Goal: Information Seeking & Learning: Learn about a topic

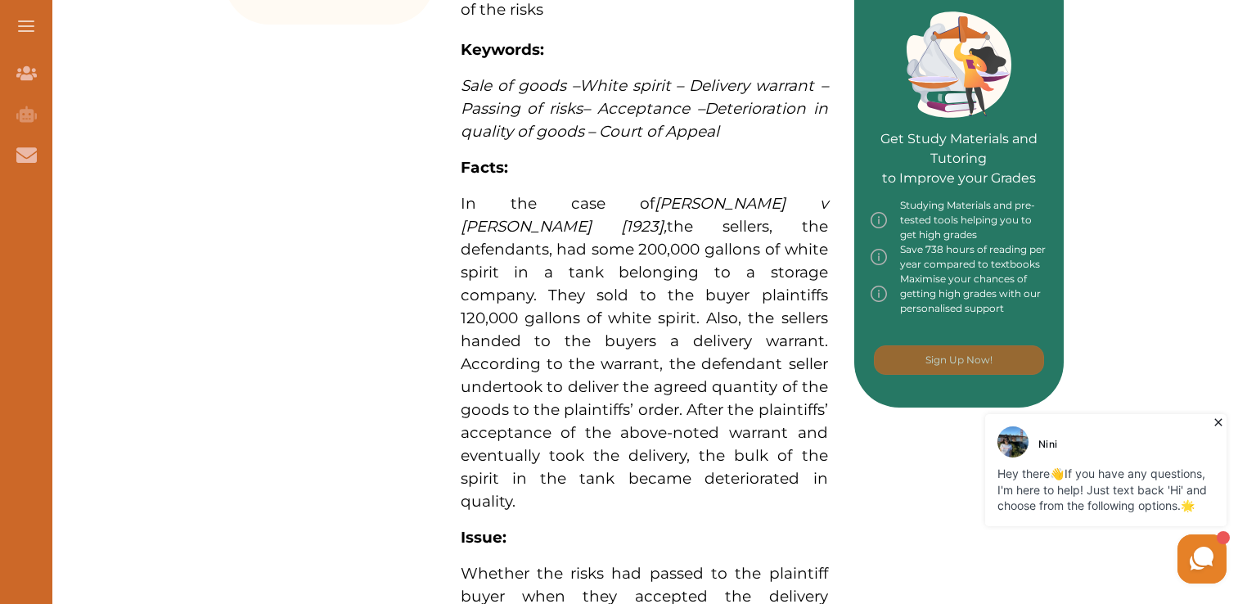
scroll to position [737, 0]
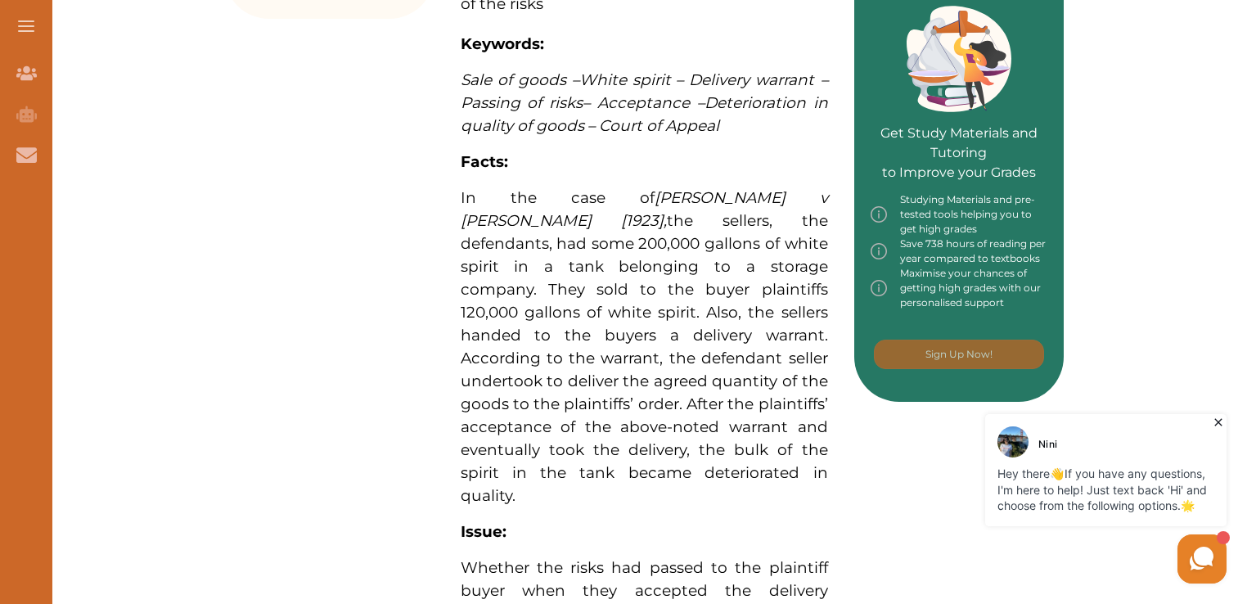
drag, startPoint x: 1224, startPoint y: 182, endPoint x: 1228, endPoint y: 197, distance: 16.1
click at [1228, 197] on div "Want to secure high grades in Commercial And Agency Law ? We’ve created a FREE …" at bounding box center [644, 479] width 1206 height 2014
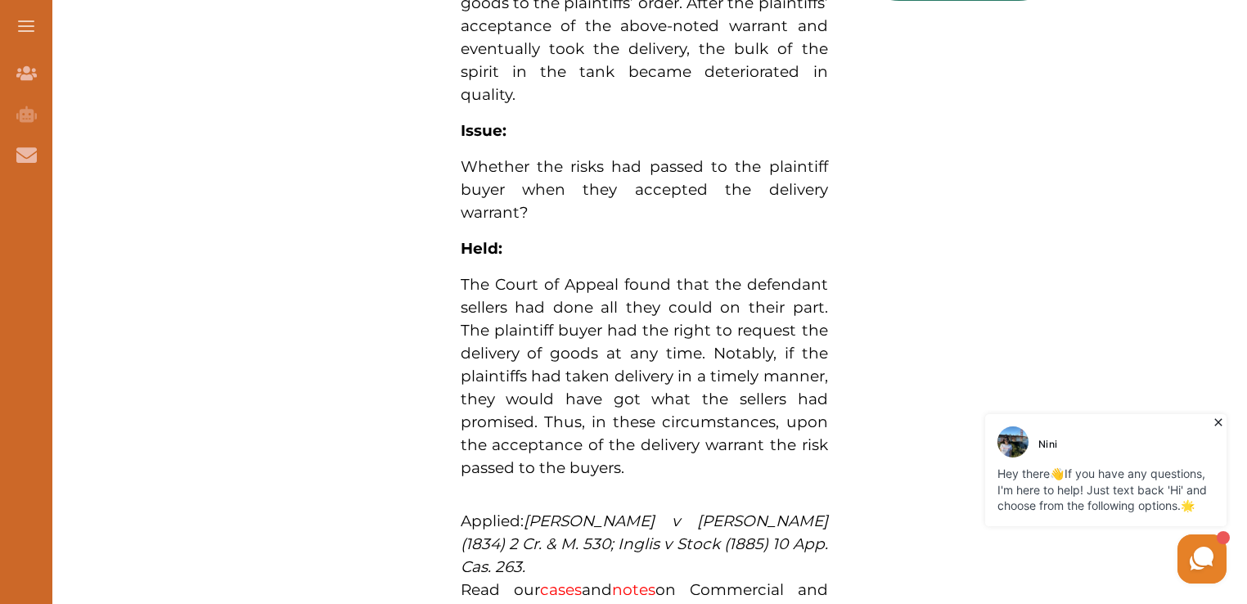
scroll to position [1153, 0]
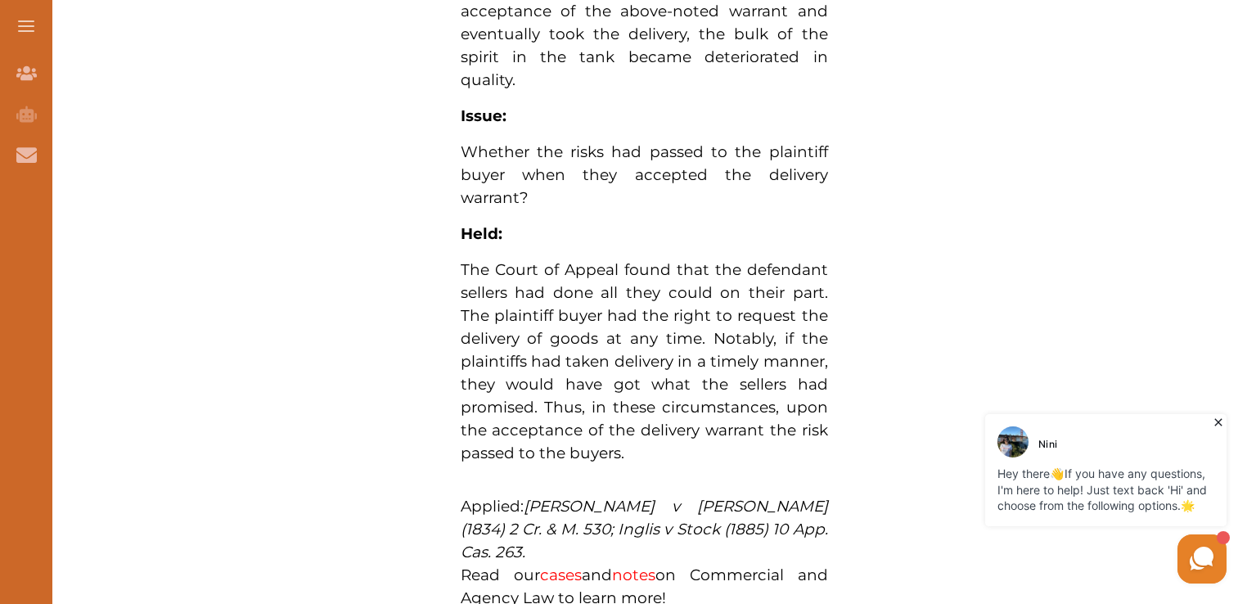
click at [582, 565] on span "Read our cases and notes on Commercial and Agency Law to learn more!" at bounding box center [644, 586] width 367 height 42
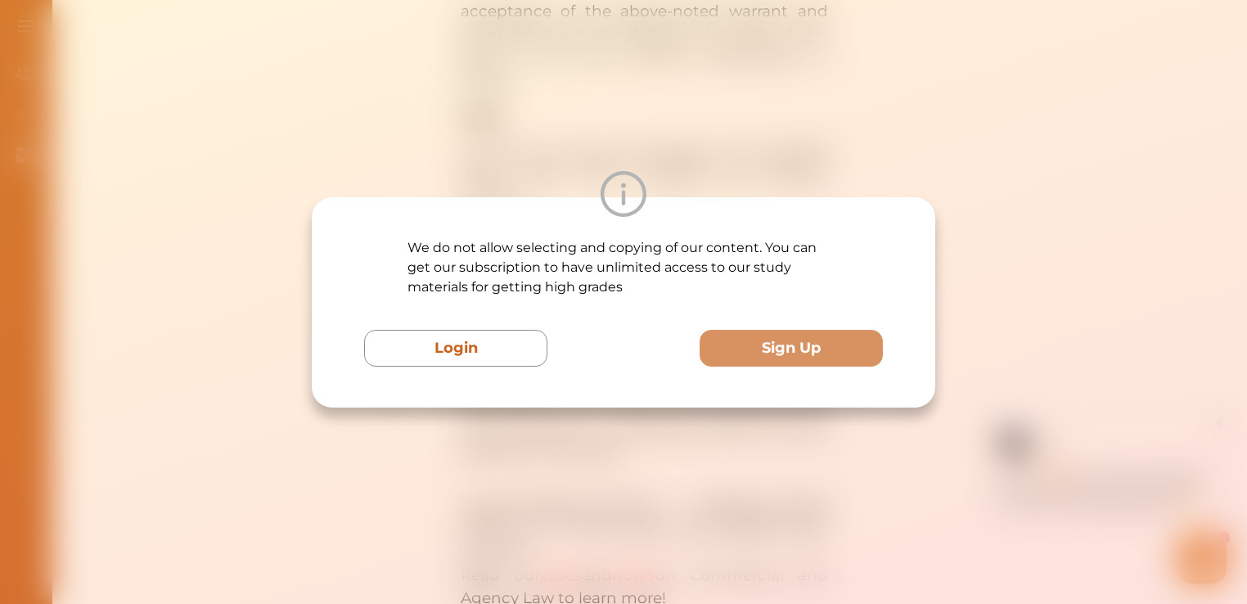
click at [582, 468] on div "We do not allow selecting and copying of our content. You can get our subscript…" at bounding box center [623, 302] width 1247 height 604
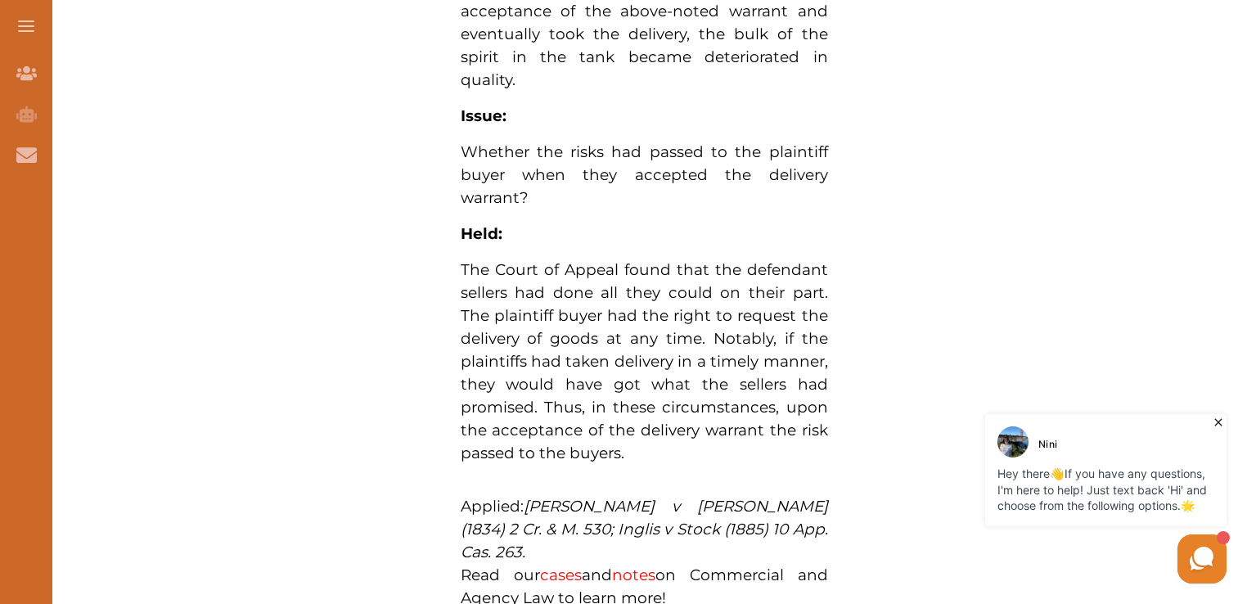
click at [759, 142] on div "We do not allow selecting and copying of our content. You can get our subscript…" at bounding box center [623, 302] width 1247 height 604
drag, startPoint x: 535, startPoint y: 403, endPoint x: 734, endPoint y: 420, distance: 199.5
click at [734, 495] on p "Applied: [PERSON_NAME] v [PERSON_NAME] (1834) 2 Cr. & M. 530; Inglis v Stock (1…" at bounding box center [644, 529] width 367 height 69
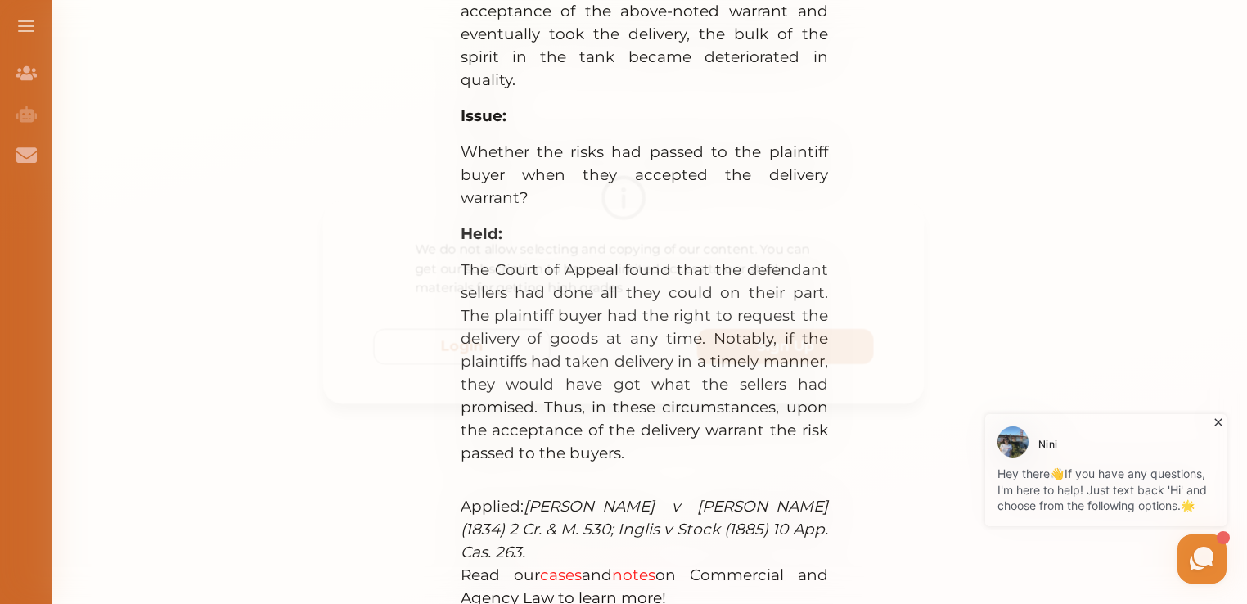
click at [734, 420] on div "We do not allow selecting and copying of our content. You can get our subscript…" at bounding box center [623, 302] width 1247 height 604
